Goal: Manage account settings

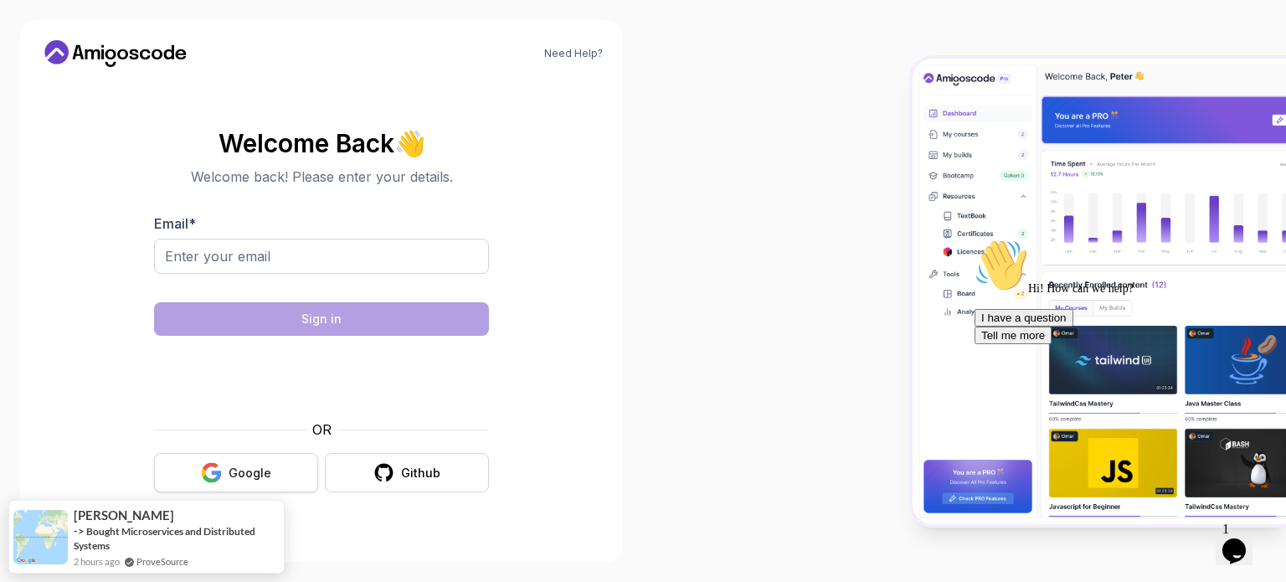
click at [280, 472] on button "Google" at bounding box center [236, 472] width 164 height 39
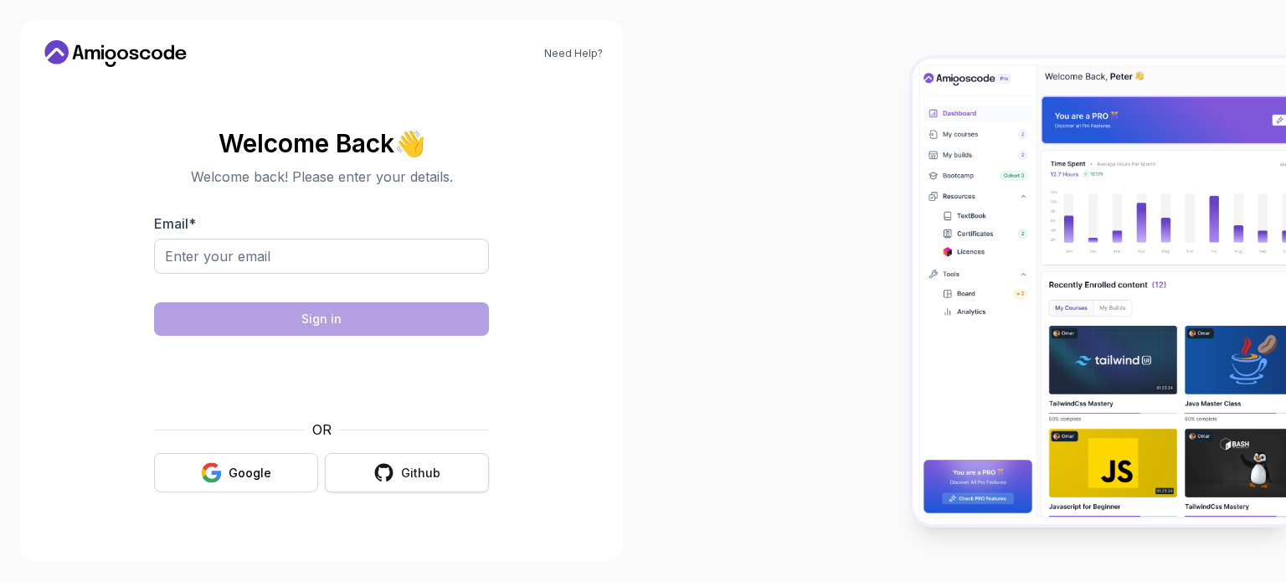
click at [404, 476] on div "Github" at bounding box center [420, 473] width 39 height 17
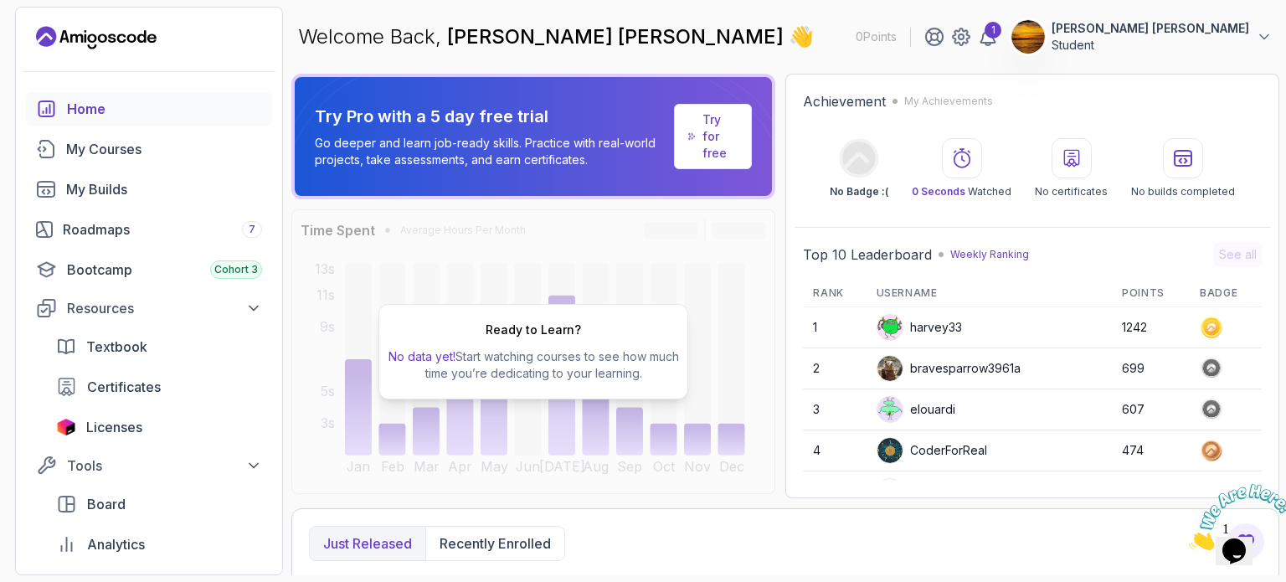
click at [1045, 35] on img at bounding box center [1029, 37] width 34 height 34
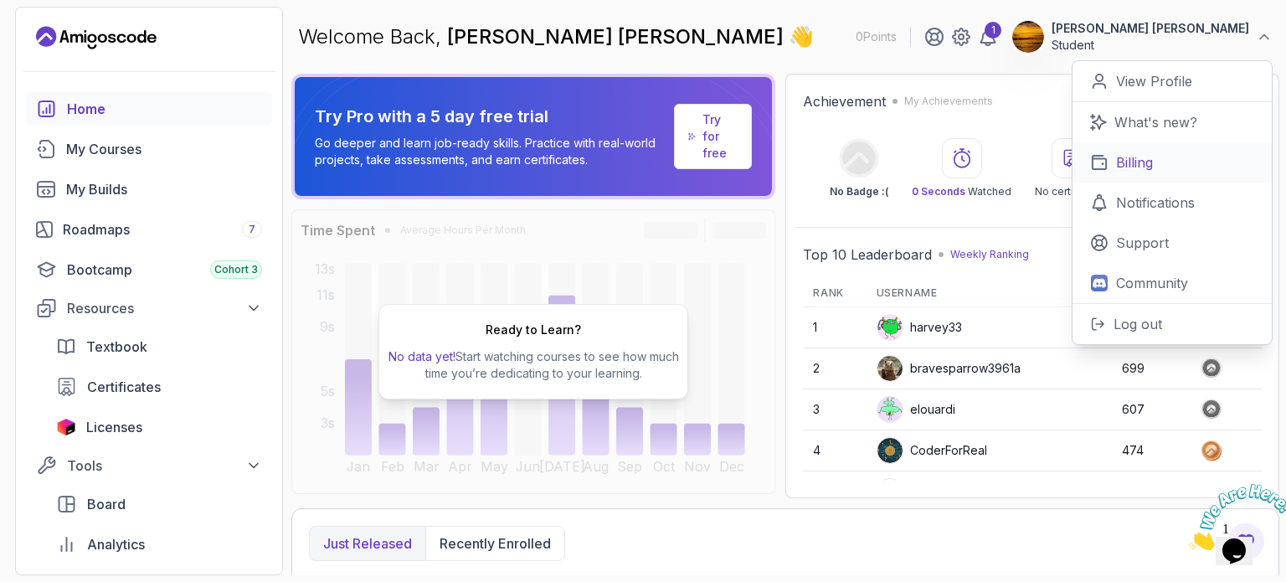
click at [1179, 170] on link "Billing" at bounding box center [1172, 162] width 199 height 40
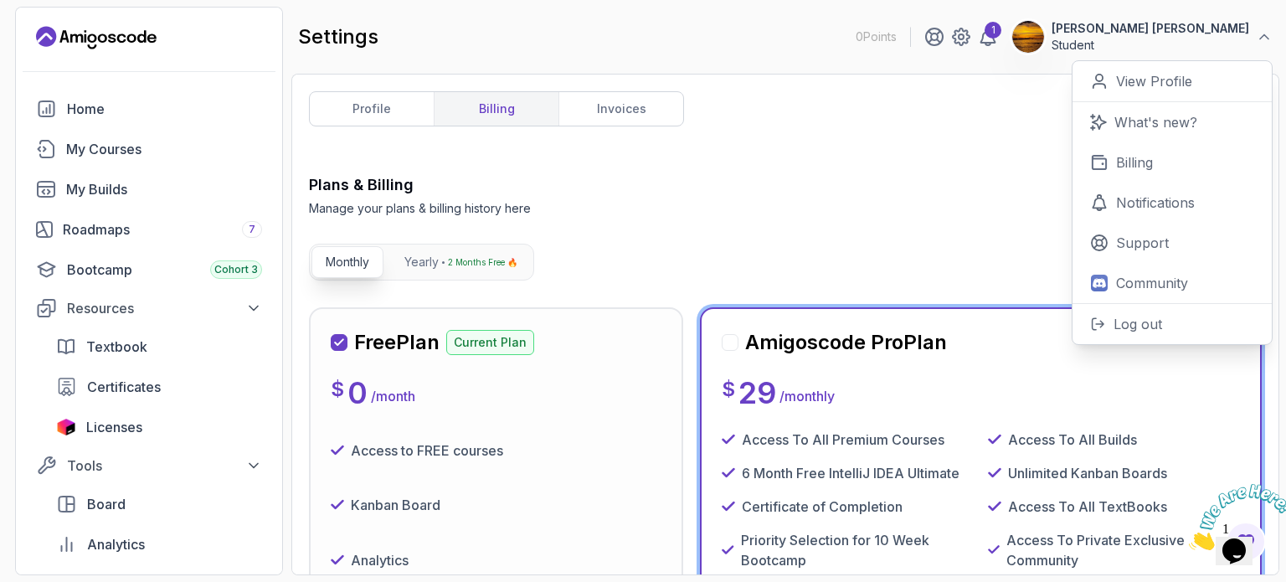
click at [771, 178] on div "Plans & Billing Manage your plans & billing history here Need Help?" at bounding box center [785, 195] width 953 height 44
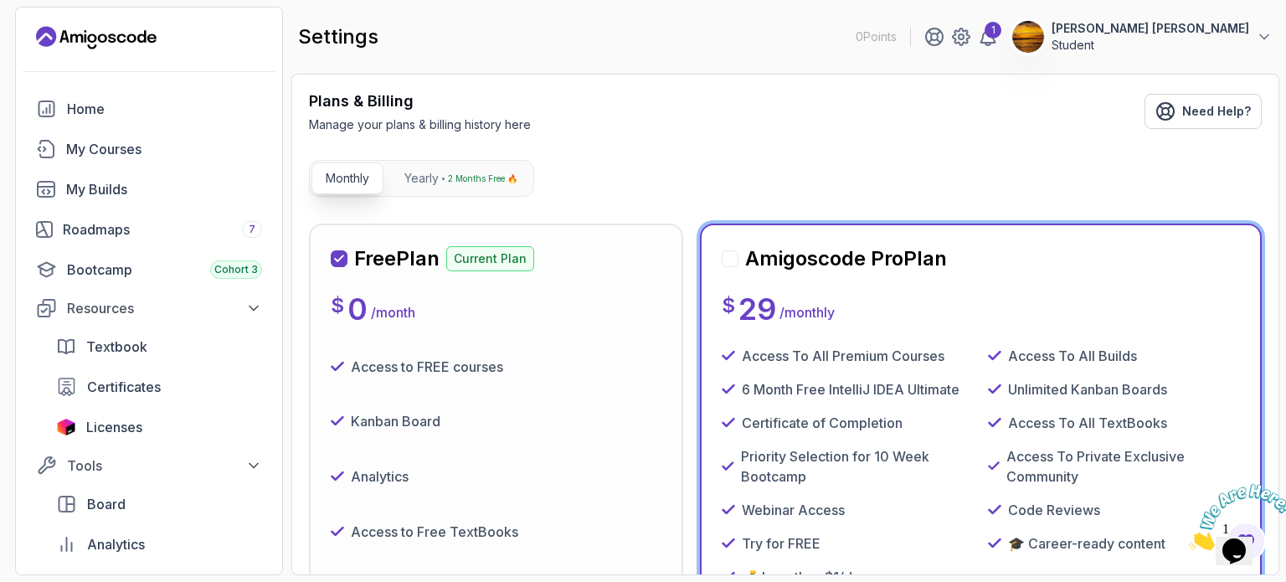
scroll to position [84, 0]
click at [429, 183] on p "Yearly" at bounding box center [422, 178] width 34 height 17
click at [369, 185] on button "Monthly" at bounding box center [348, 178] width 72 height 32
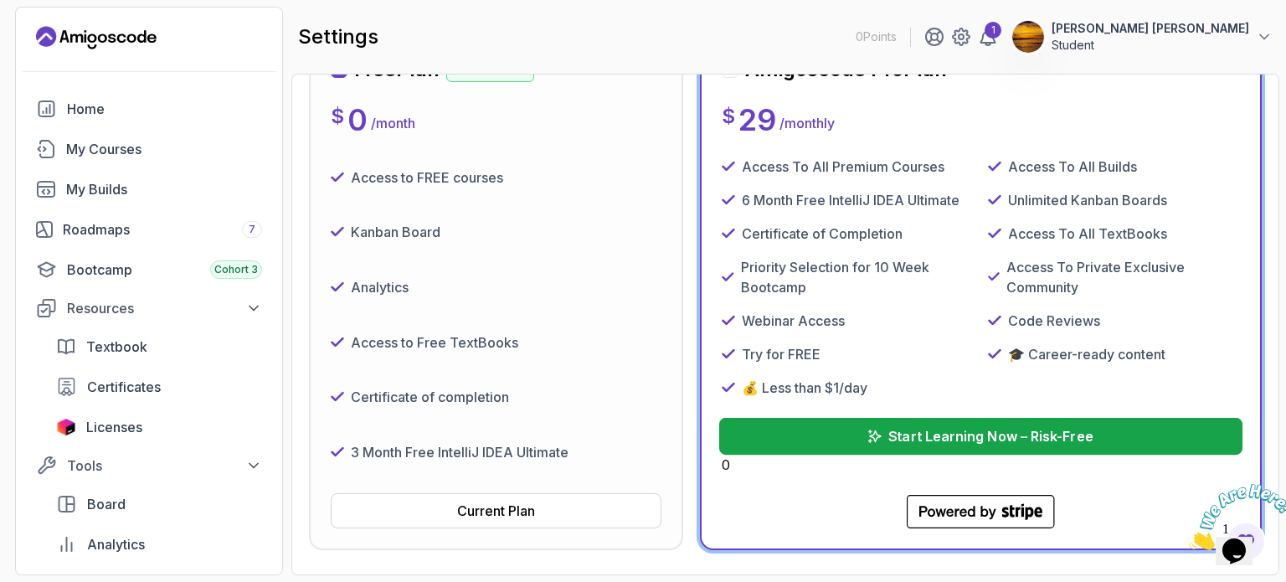
scroll to position [251, 0]
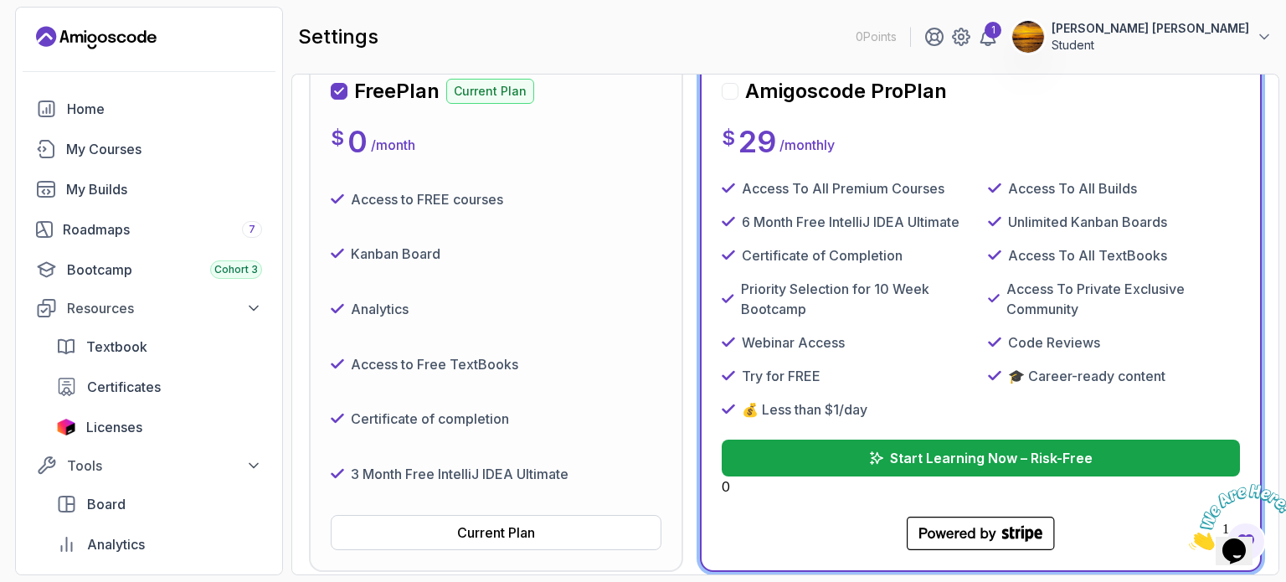
click at [157, 250] on div "Home My Courses My Builds Roadmaps 7 Bootcamp Cohort 3 Resources Textbook Certi…" at bounding box center [149, 346] width 246 height 509
click at [145, 227] on div "Roadmaps 7" at bounding box center [162, 229] width 199 height 20
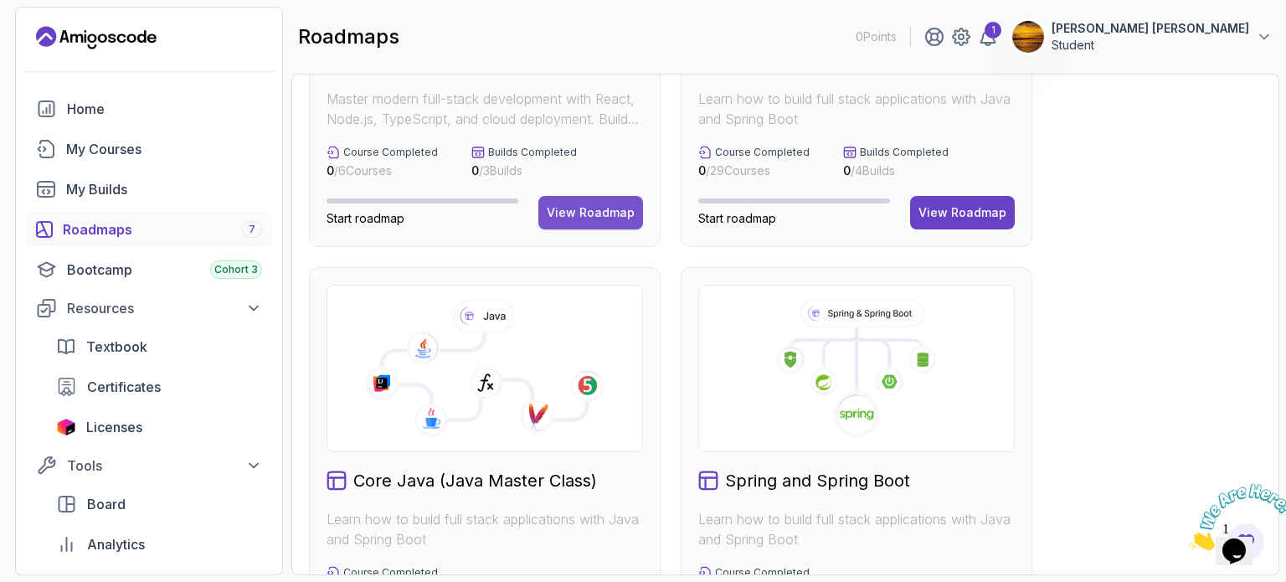
scroll to position [251, 0]
